Goal: Transaction & Acquisition: Subscribe to service/newsletter

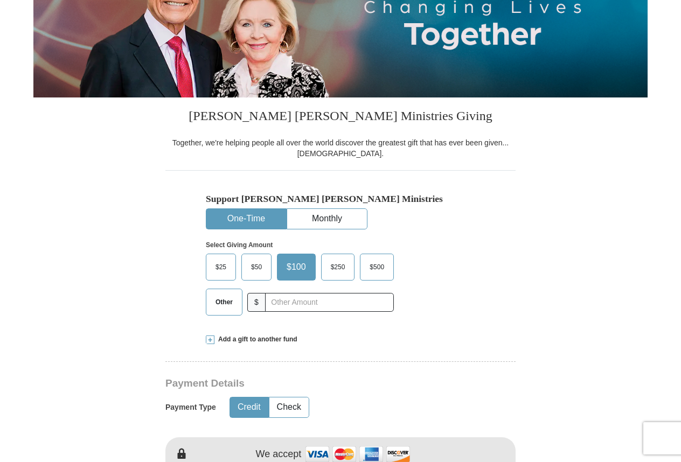
scroll to position [215, 0]
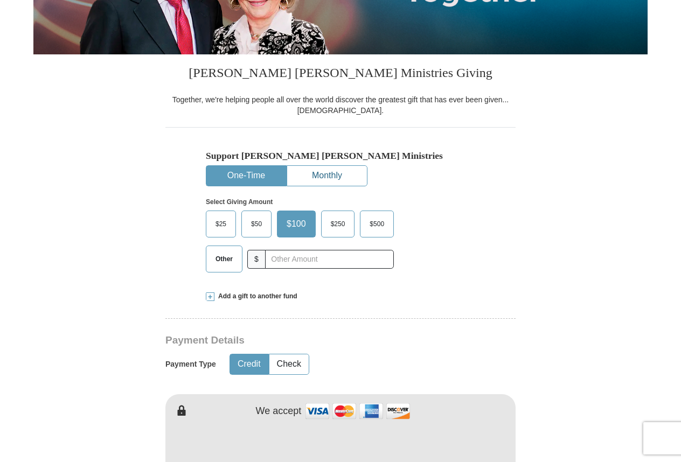
click at [355, 171] on button "Monthly" at bounding box center [327, 176] width 80 height 20
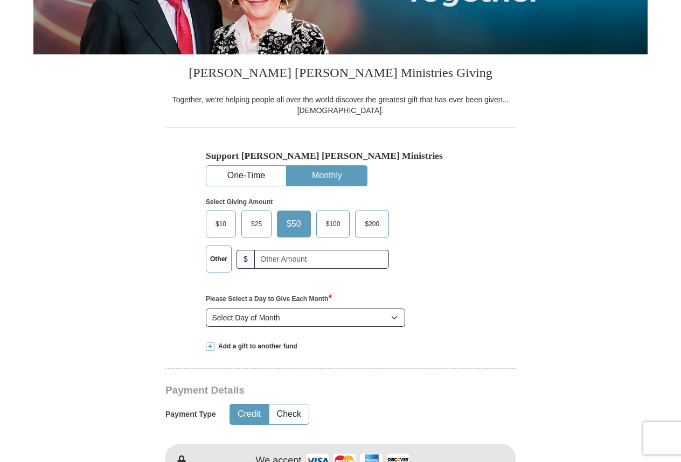
click at [292, 229] on span "$50" at bounding box center [293, 224] width 25 height 16
click at [0, 0] on input "$50" at bounding box center [0, 0] width 0 height 0
click at [396, 318] on select "Select Day of Month 1 2 3 4 5 6 7 8 9 10 11 12 13 14 15 16 17 18 19 20 21 22 23…" at bounding box center [305, 317] width 199 height 18
select select "4"
click at [206, 309] on select "Select Day of Month 1 2 3 4 5 6 7 8 9 10 11 12 13 14 15 16 17 18 19 20 21 22 23…" at bounding box center [305, 317] width 199 height 18
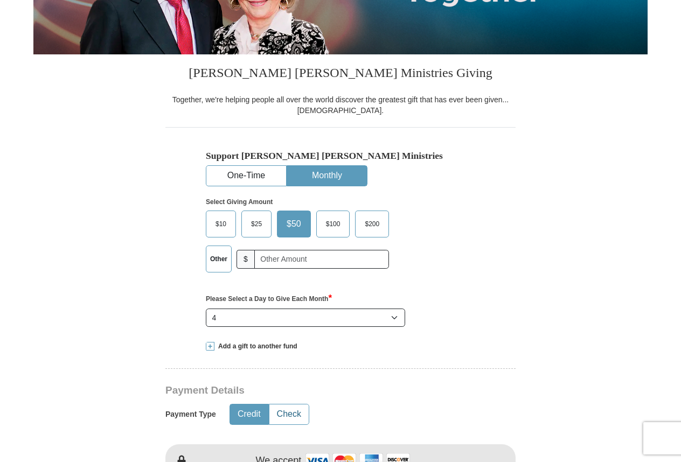
click at [294, 417] on button "Check" at bounding box center [288, 414] width 39 height 20
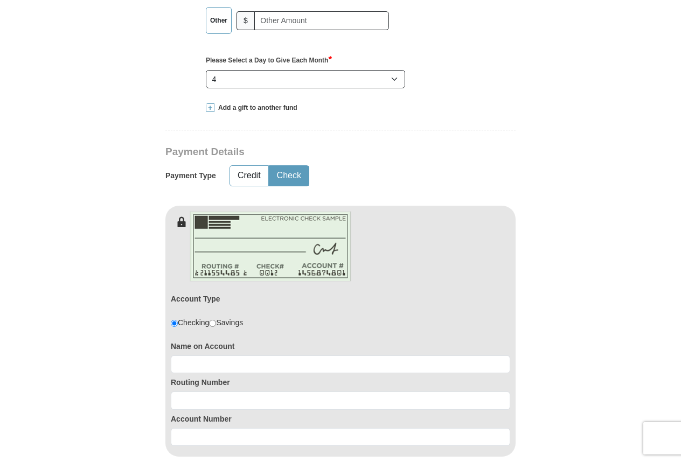
scroll to position [485, 0]
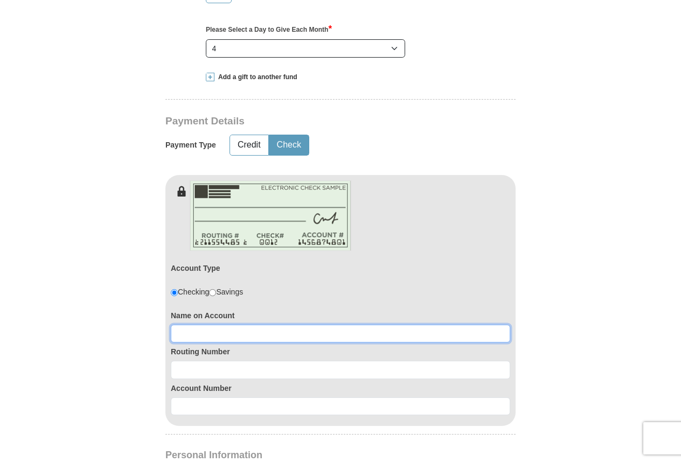
click at [209, 339] on input at bounding box center [340, 334] width 339 height 18
type input "[PERSON_NAME]"
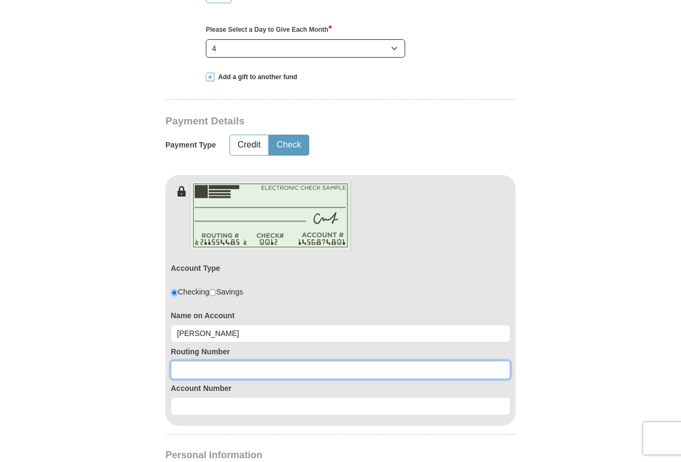
click at [196, 366] on input at bounding box center [340, 370] width 339 height 18
type input "271291826"
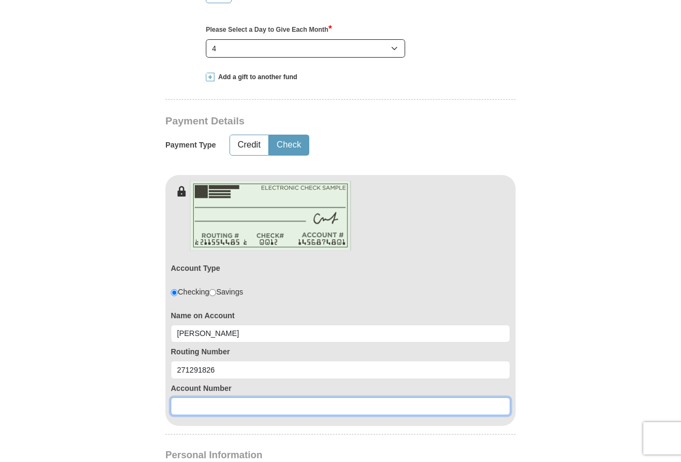
click at [193, 409] on input at bounding box center [340, 406] width 339 height 18
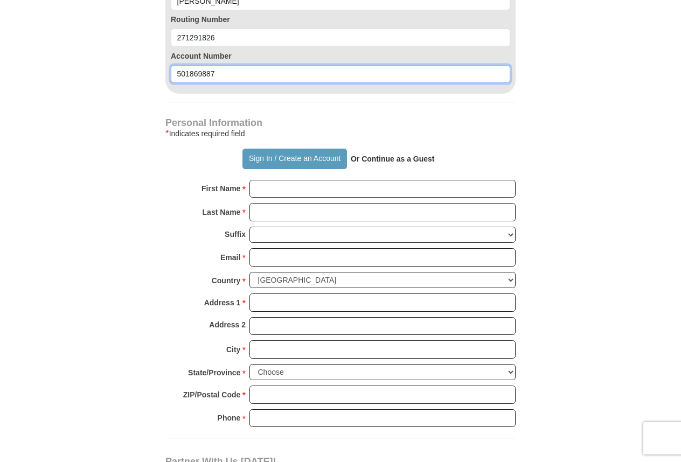
scroll to position [808, 0]
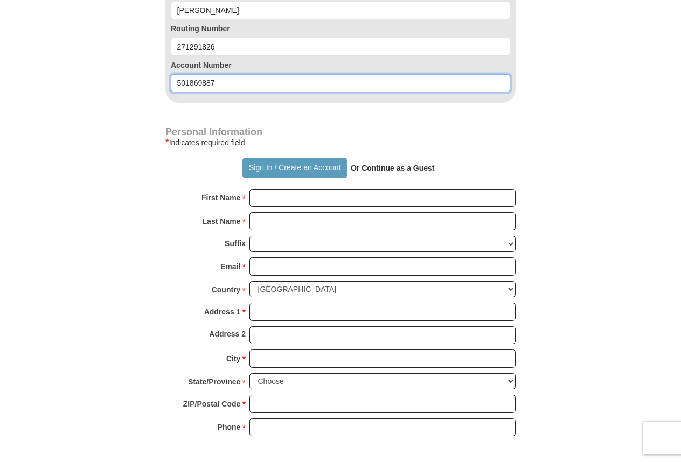
type input "501869887"
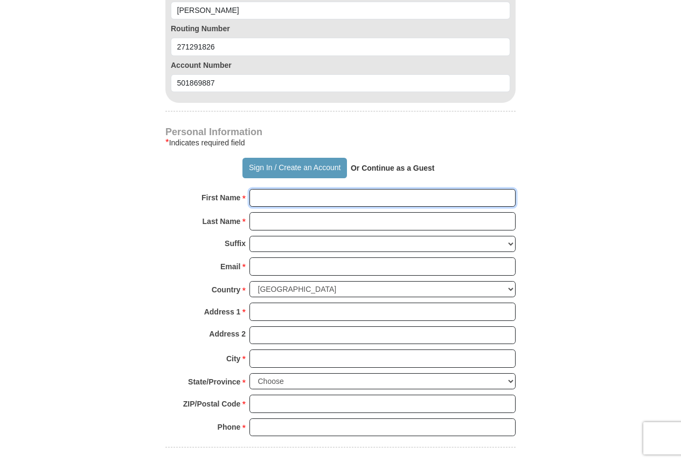
click at [284, 201] on input "First Name *" at bounding box center [382, 198] width 266 height 18
type input "[PERSON_NAME]"
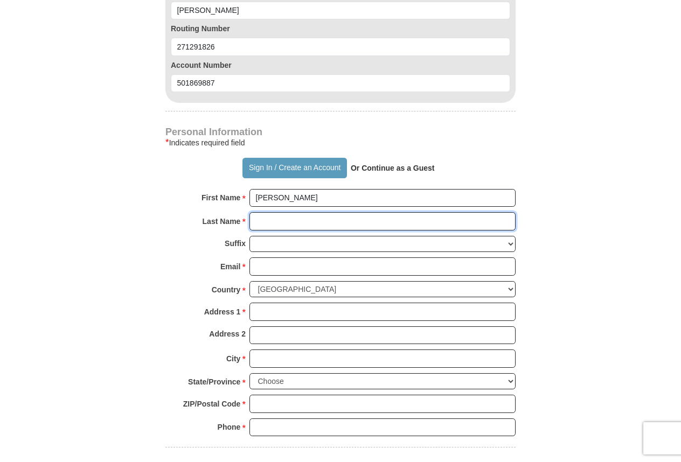
type input "[PERSON_NAME]"
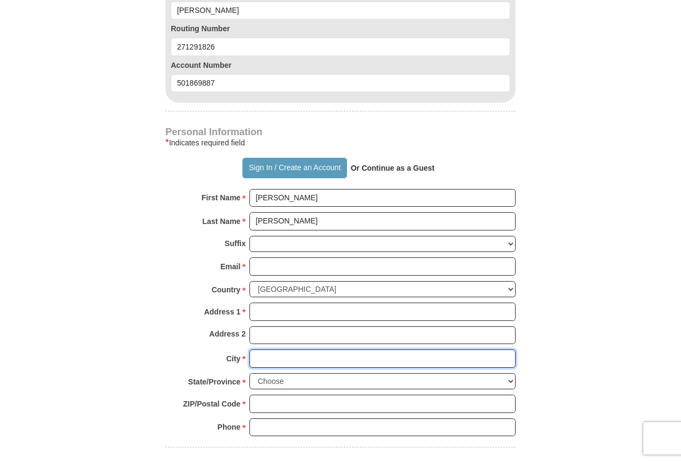
type input "Elkhart, [GEOGRAPHIC_DATA]"
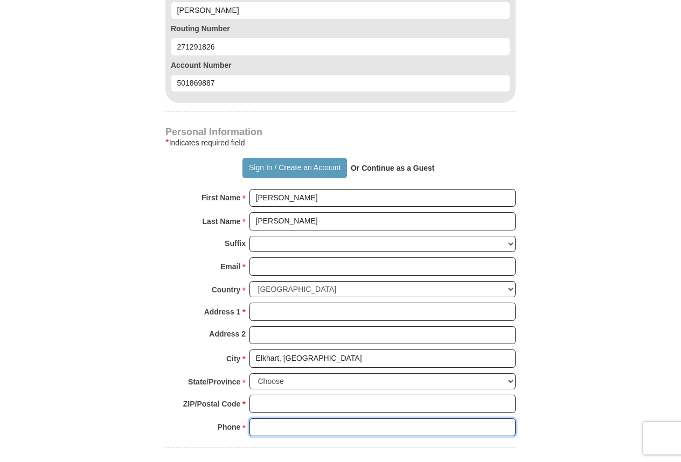
type input "[PHONE_NUMBER]"
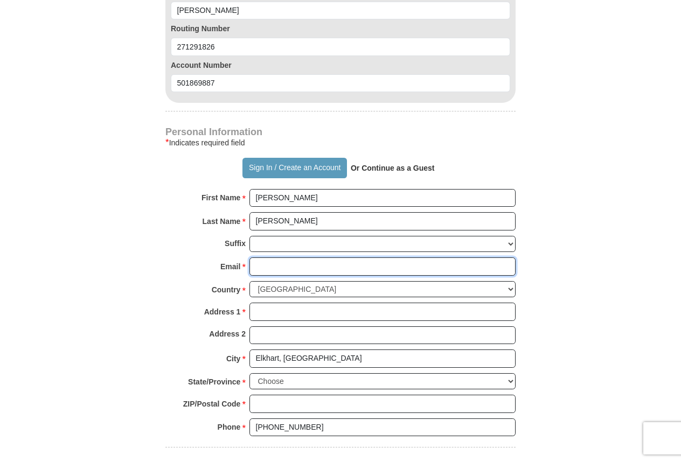
click at [272, 270] on input "Email *" at bounding box center [382, 266] width 266 height 18
type input "[EMAIL_ADDRESS][DOMAIN_NAME]"
type input "1912 [GEOGRAPHIC_DATA]"
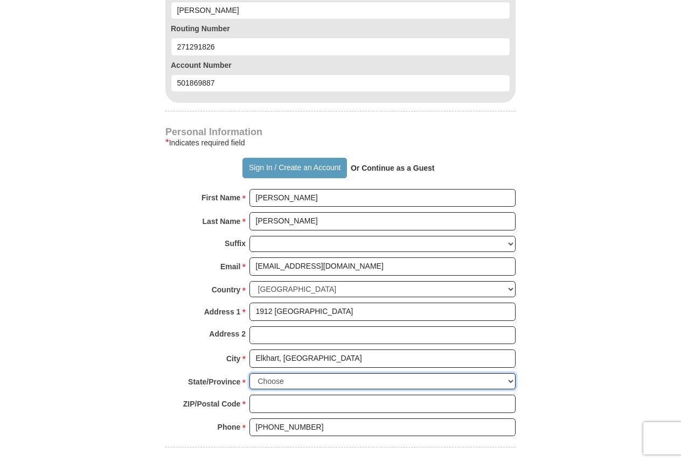
select select "IN"
type input "46516"
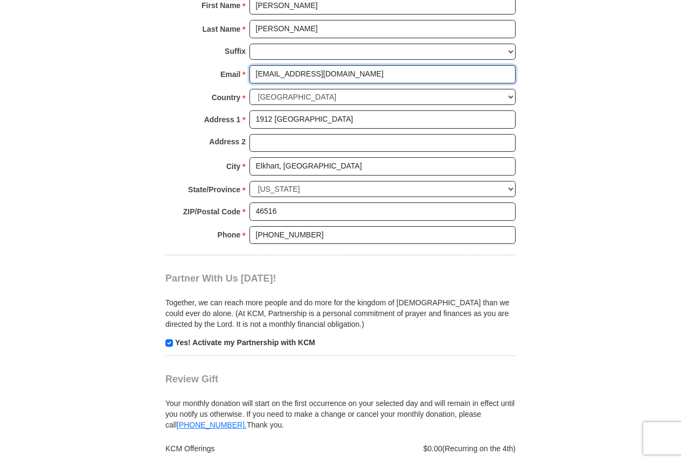
scroll to position [1023, 0]
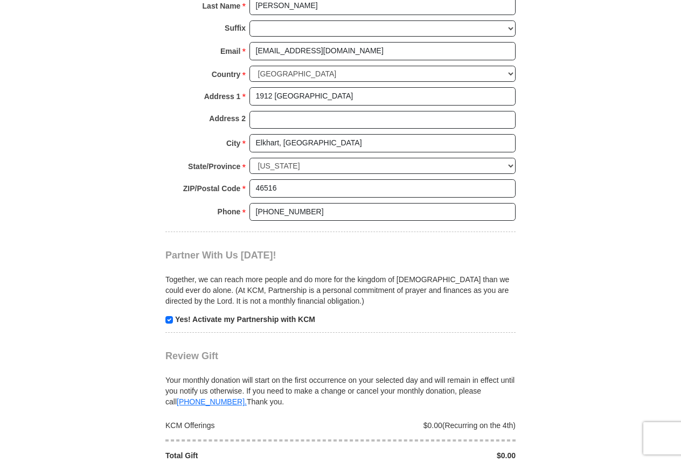
click at [216, 320] on strong "Yes! Activate my Partnership with KCM" at bounding box center [245, 319] width 140 height 9
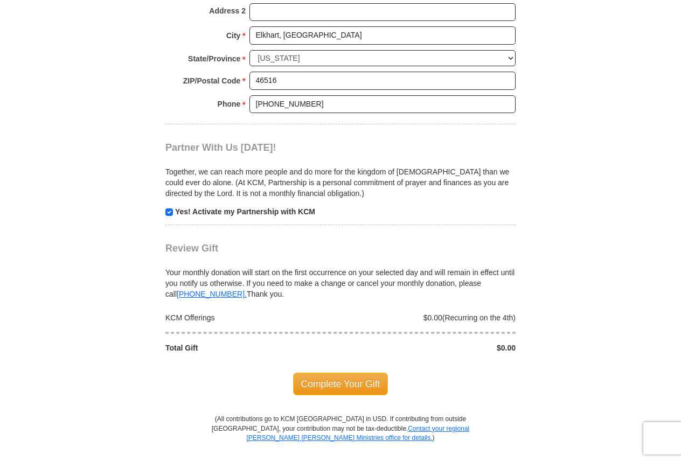
scroll to position [1184, 0]
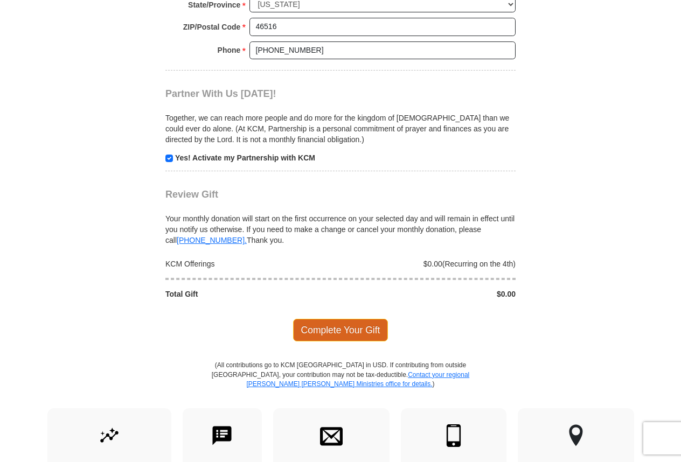
click at [335, 333] on span "Complete Your Gift" at bounding box center [340, 330] width 95 height 23
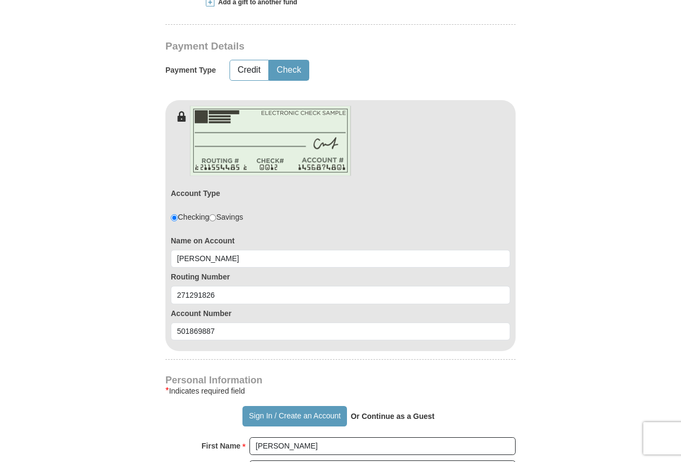
scroll to position [399, 0]
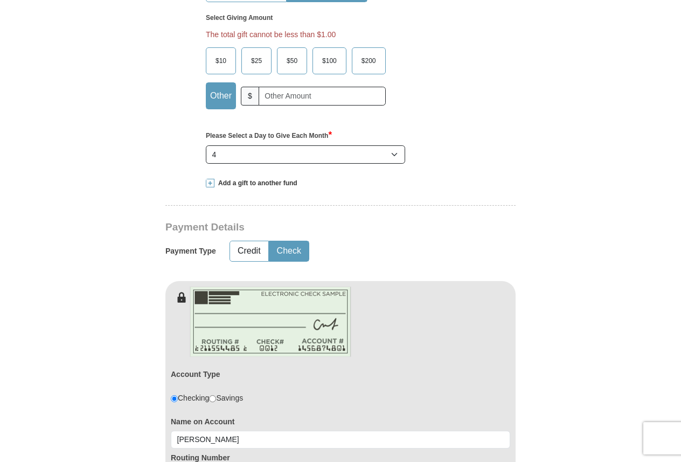
click at [293, 59] on span "$50" at bounding box center [292, 61] width 22 height 16
click at [0, 0] on input "$50" at bounding box center [0, 0] width 0 height 0
click at [286, 99] on input "text" at bounding box center [321, 96] width 127 height 19
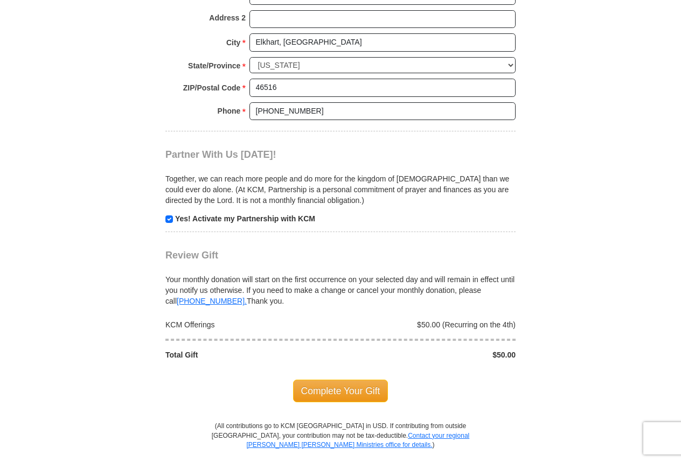
scroll to position [1261, 0]
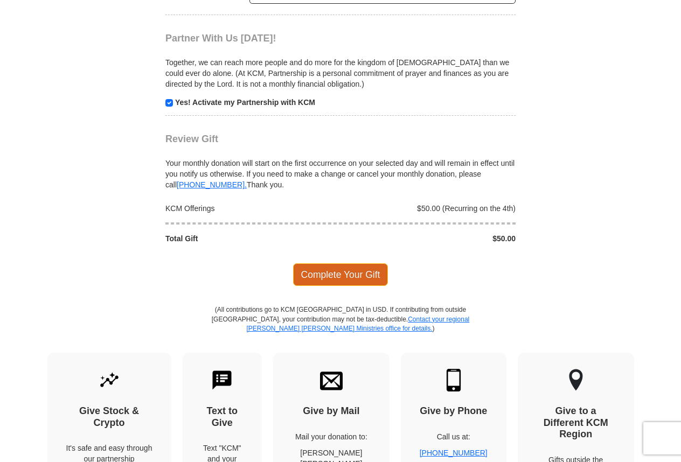
type input "50"
click at [320, 275] on span "Complete Your Gift" at bounding box center [340, 274] width 95 height 23
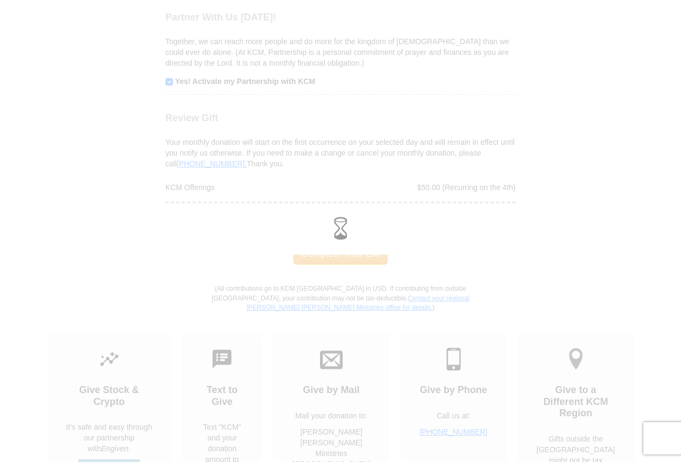
scroll to position [1240, 0]
